Goal: Transaction & Acquisition: Purchase product/service

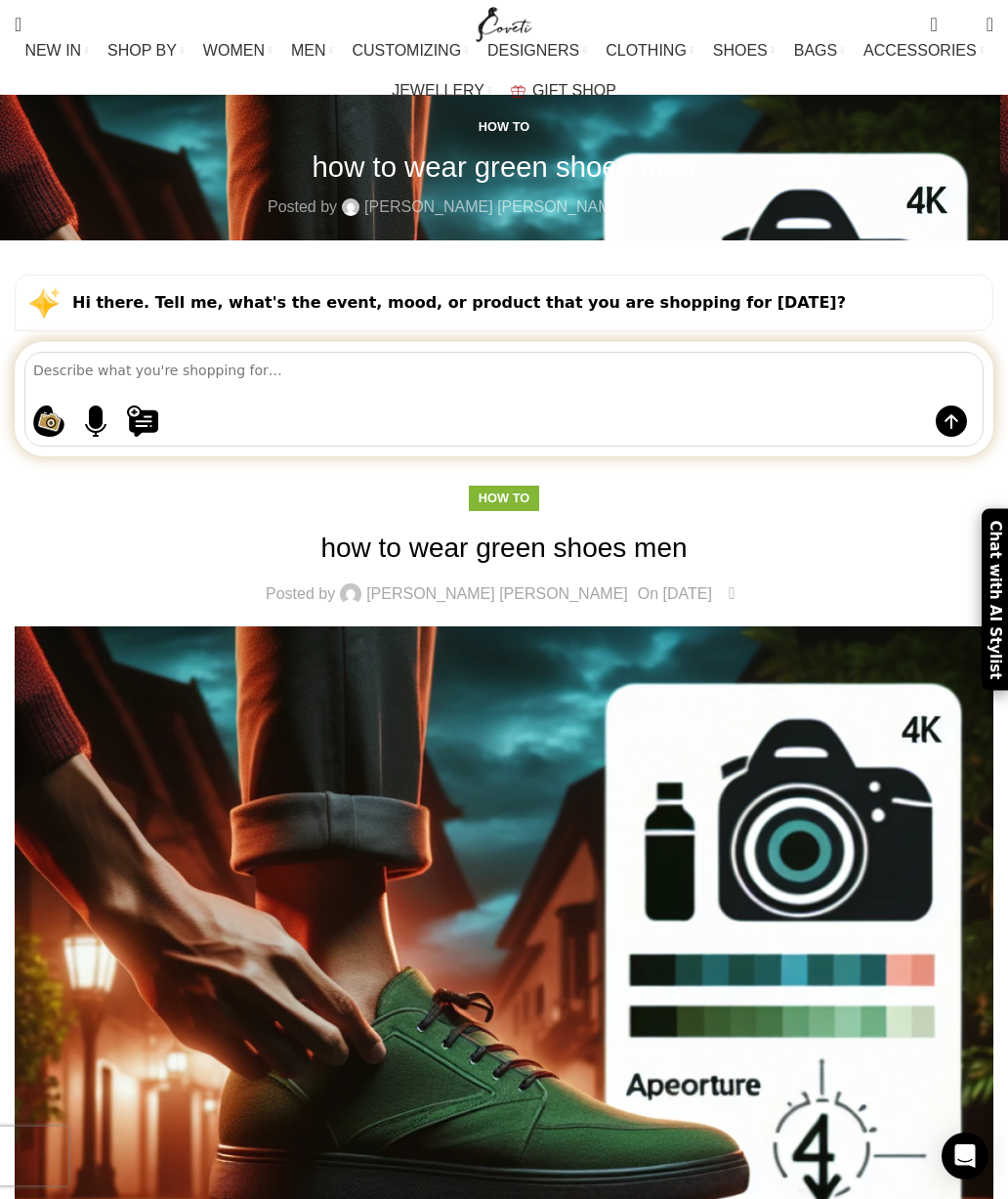
click at [81, 365] on link "Jumpsuit" at bounding box center [121, 368] width 223 height 34
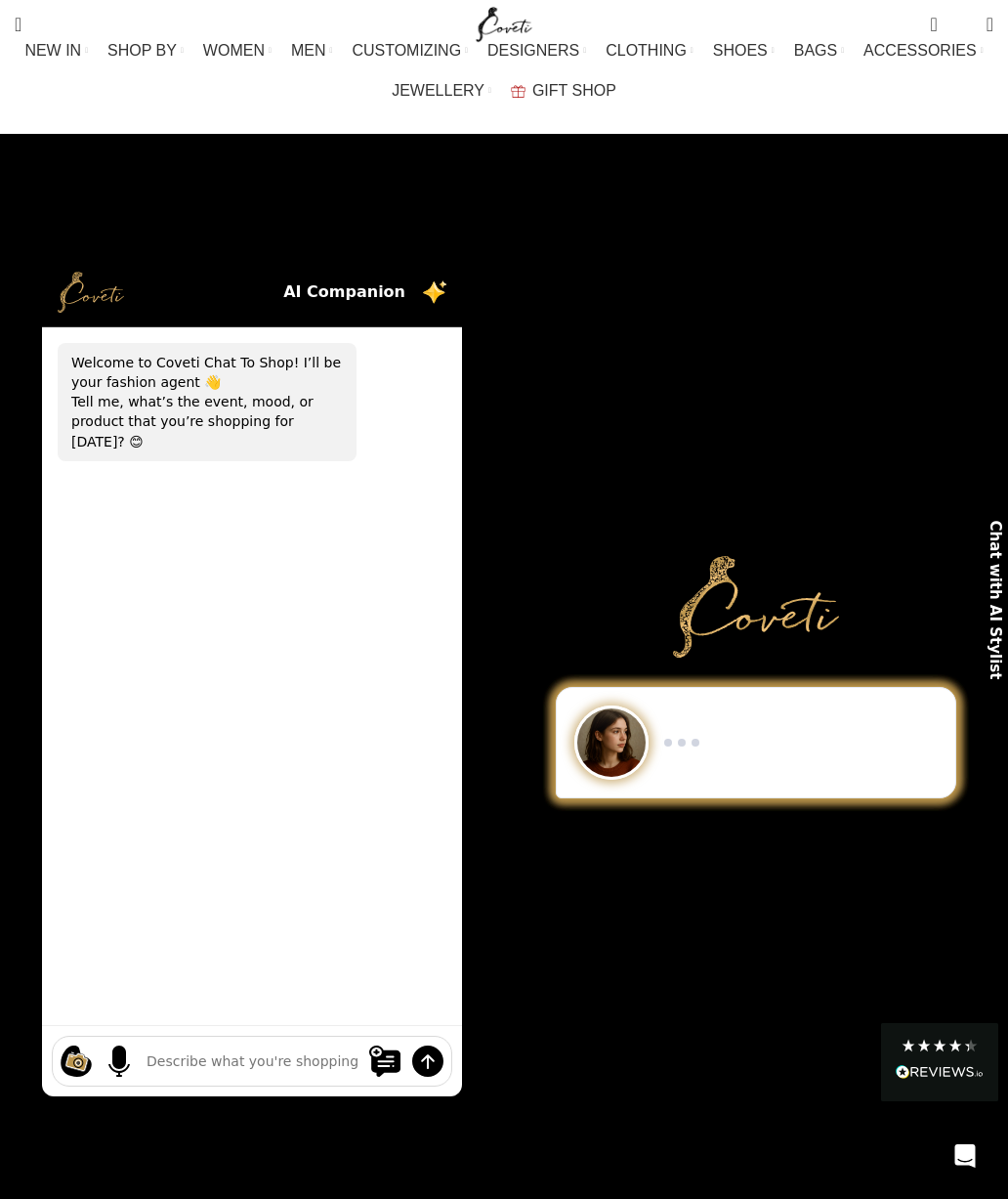
click at [332, 60] on link "MEN" at bounding box center [311, 51] width 41 height 40
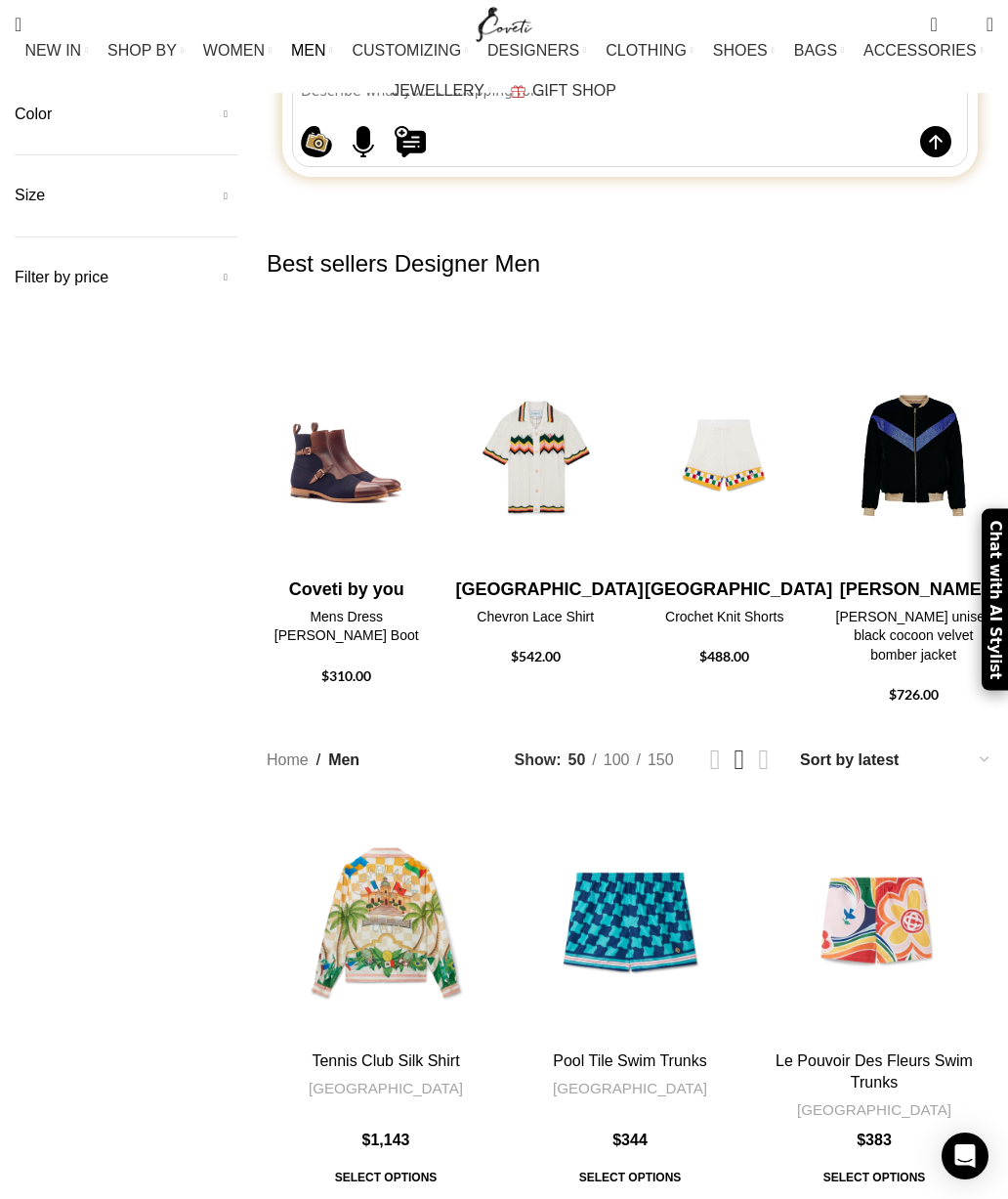
scroll to position [327, 0]
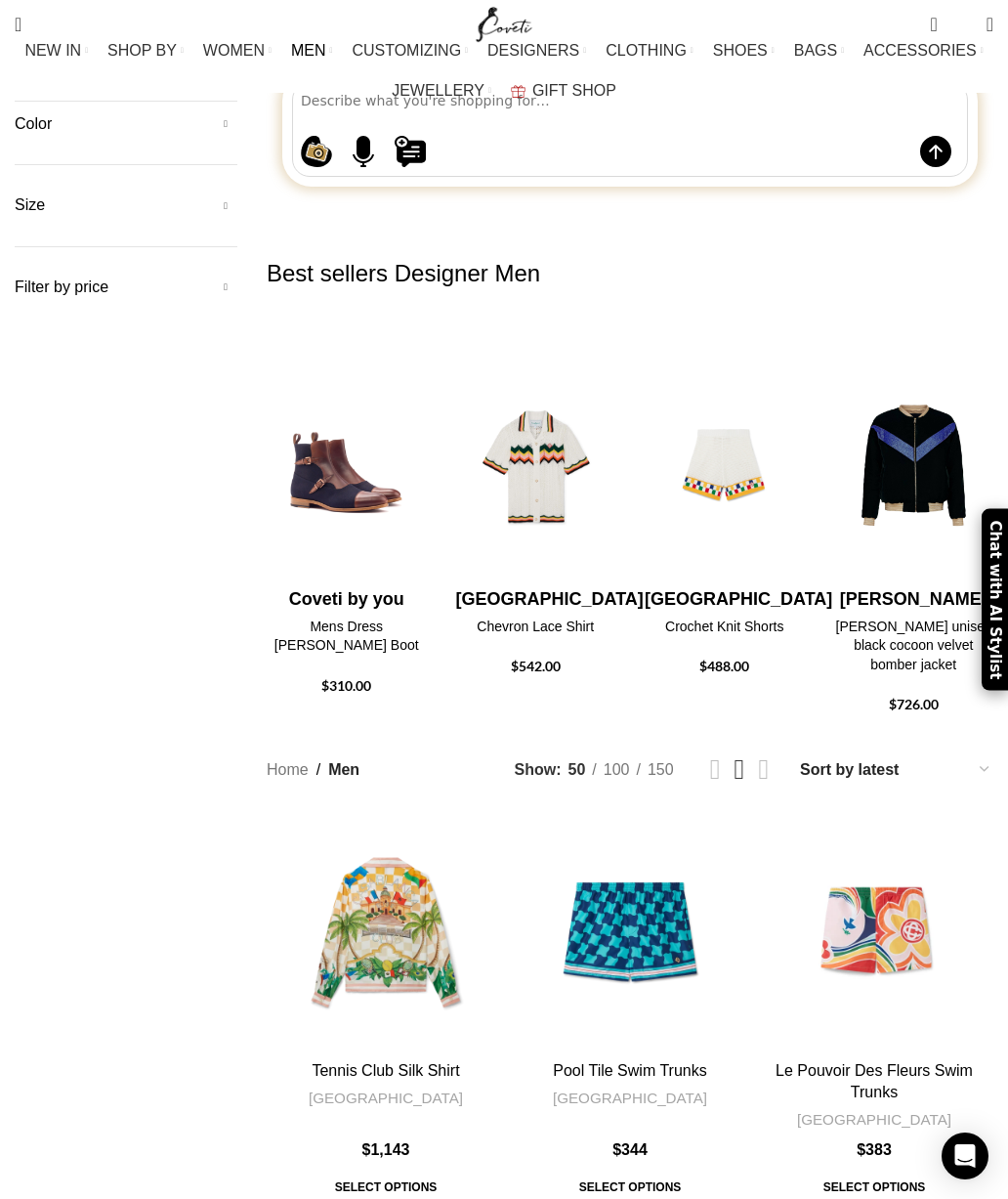
click at [311, 583] on img "3 / 10" at bounding box center [347, 699] width 160 height 234
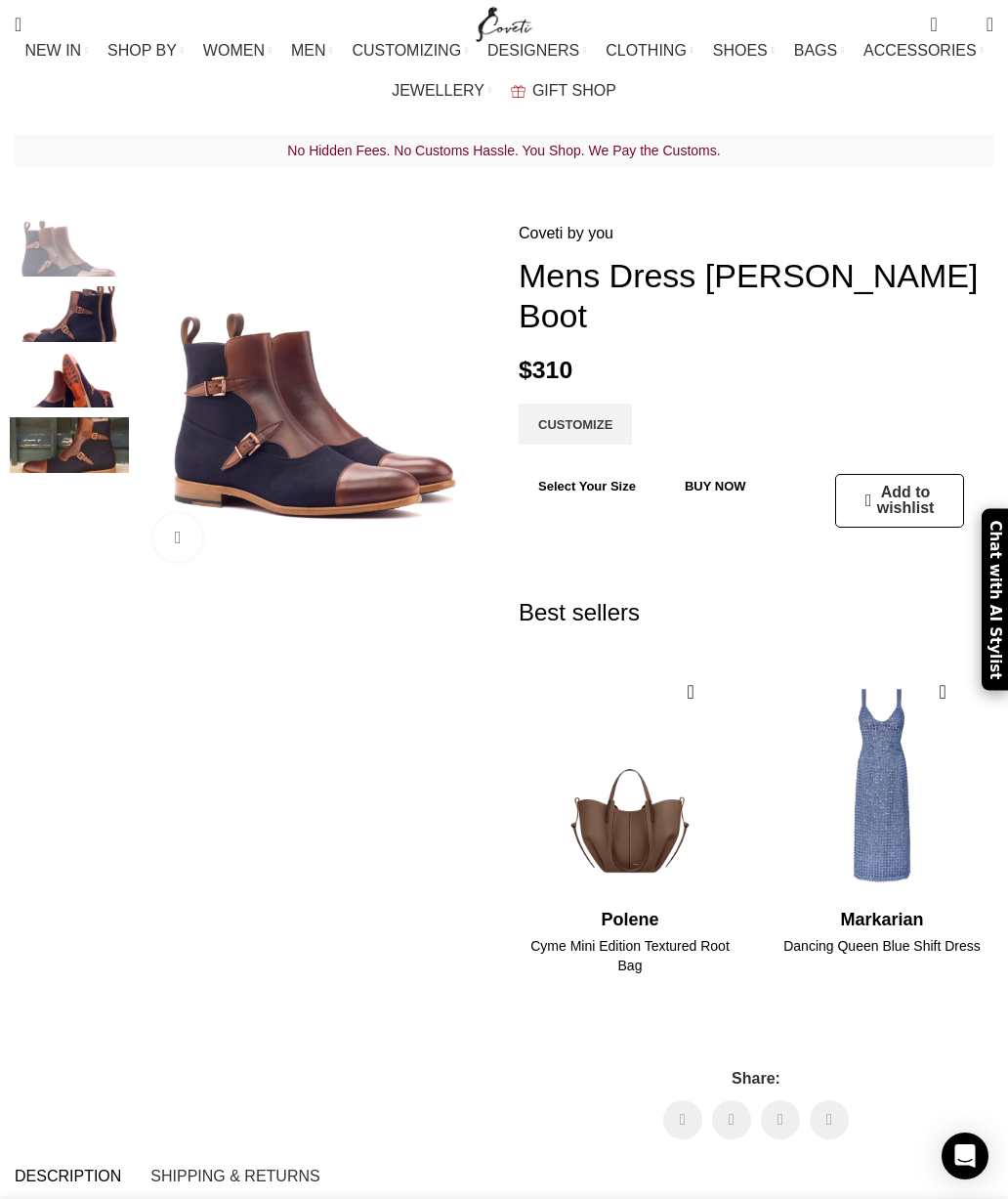
scroll to position [0, 849]
